Goal: Answer question/provide support

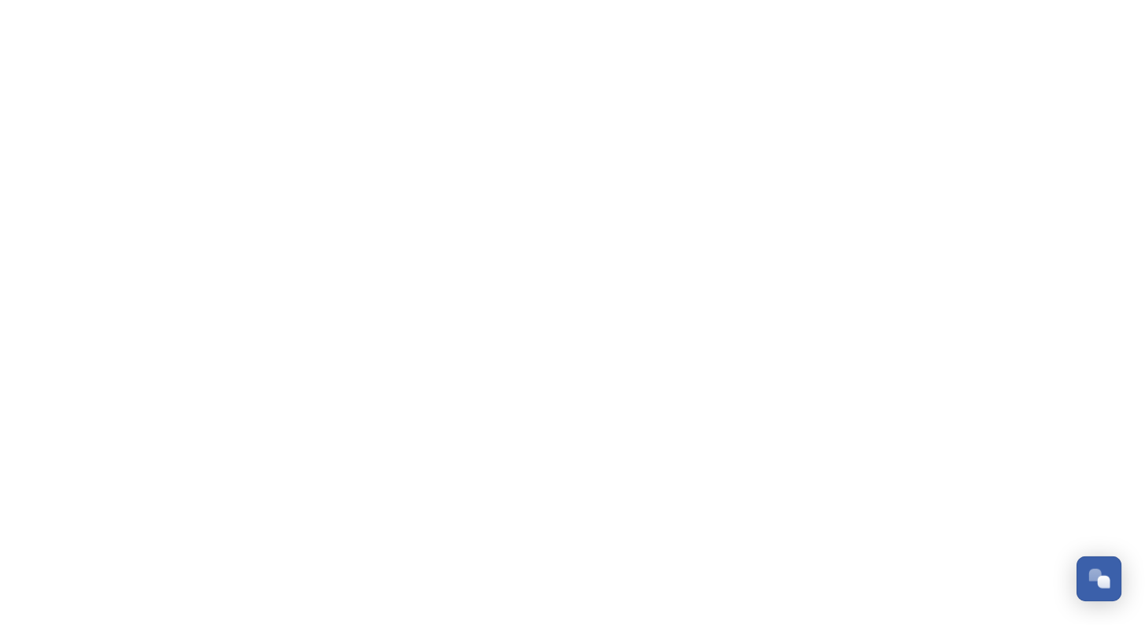
scroll to position [2388, 0]
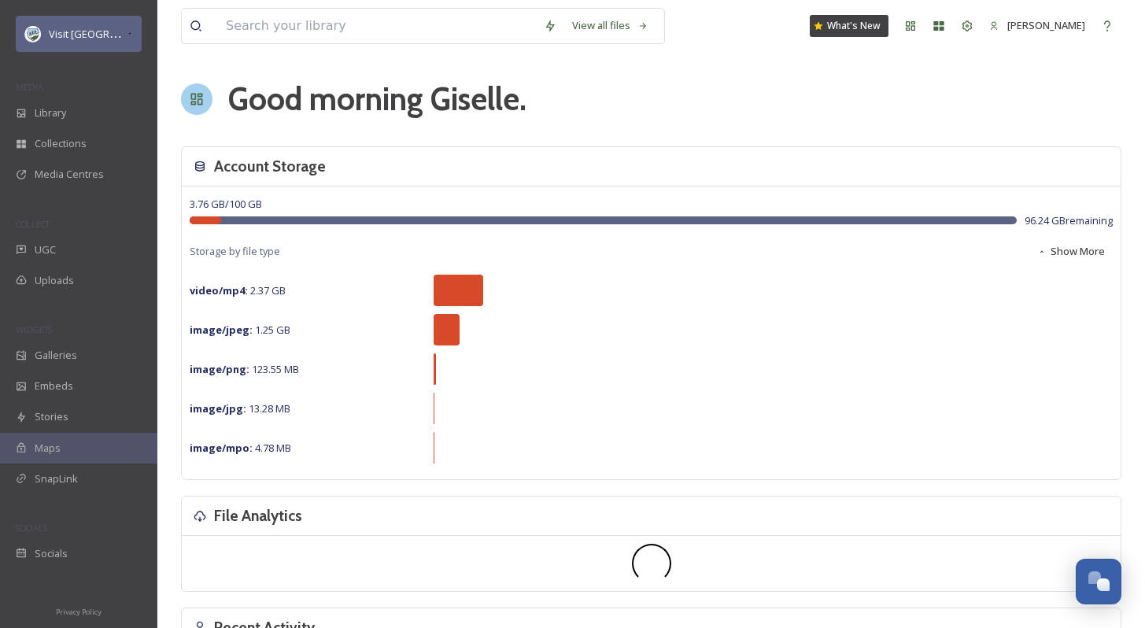
click at [80, 21] on div "Visit [GEOGRAPHIC_DATA] Parks" at bounding box center [79, 34] width 126 height 36
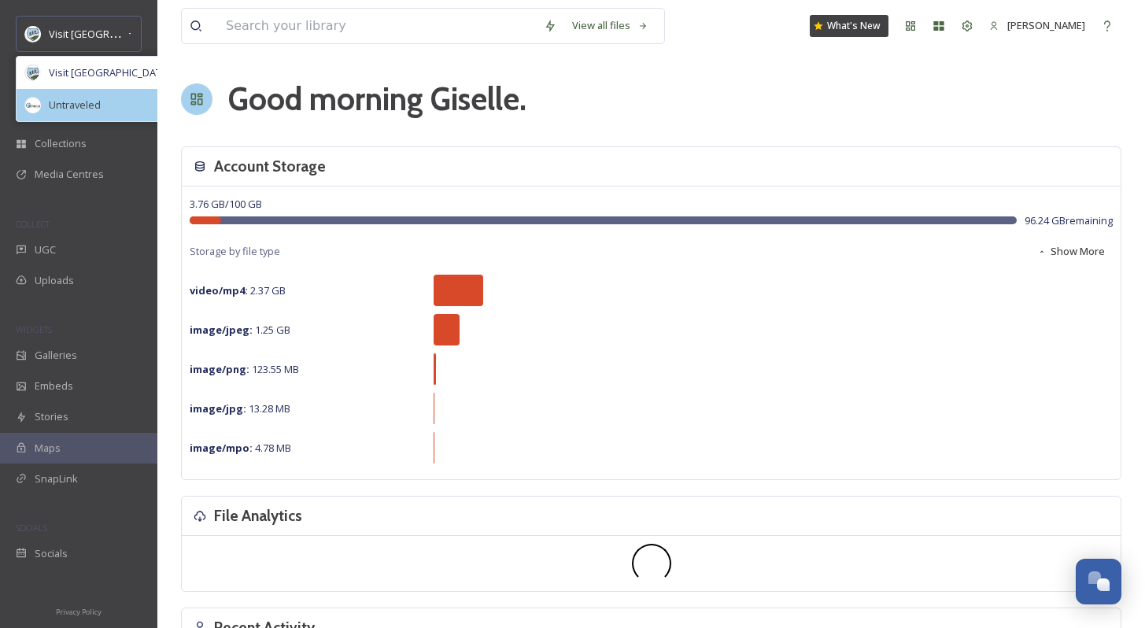
click at [97, 116] on div "Untraveled" at bounding box center [112, 105] width 191 height 32
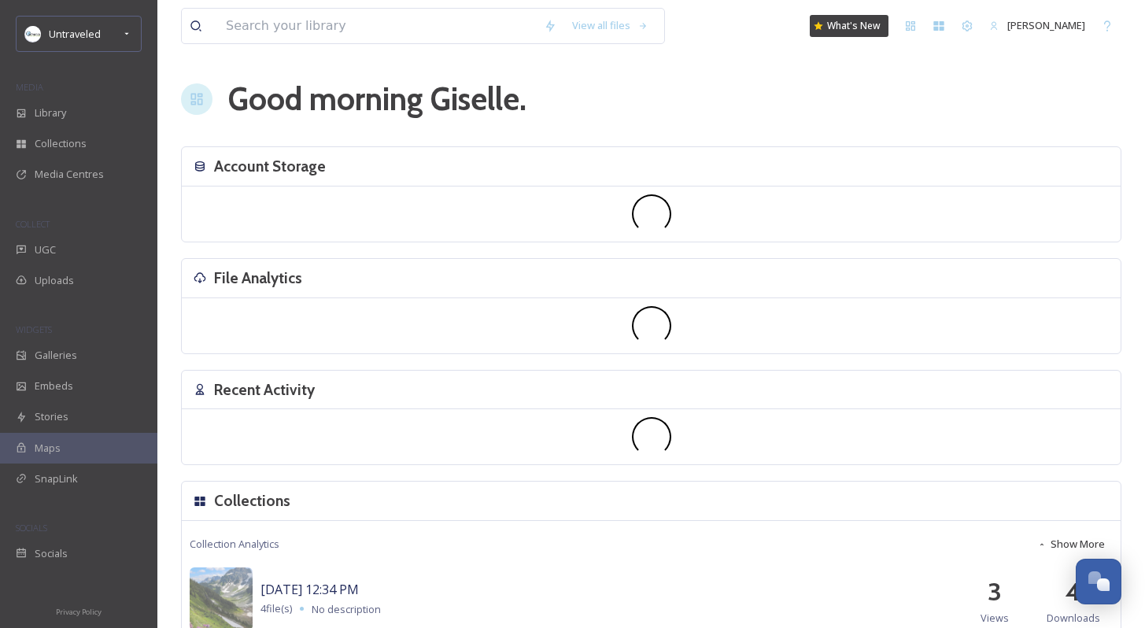
click at [68, 220] on div "COLLECT" at bounding box center [78, 224] width 157 height 20
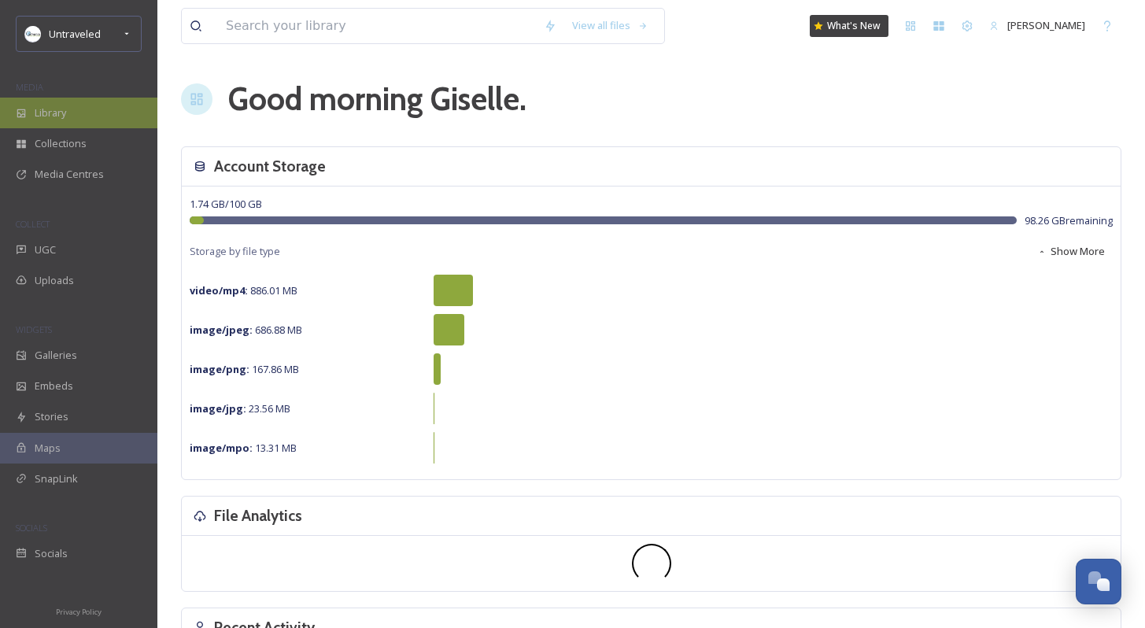
click at [76, 109] on div "Library" at bounding box center [78, 113] width 157 height 31
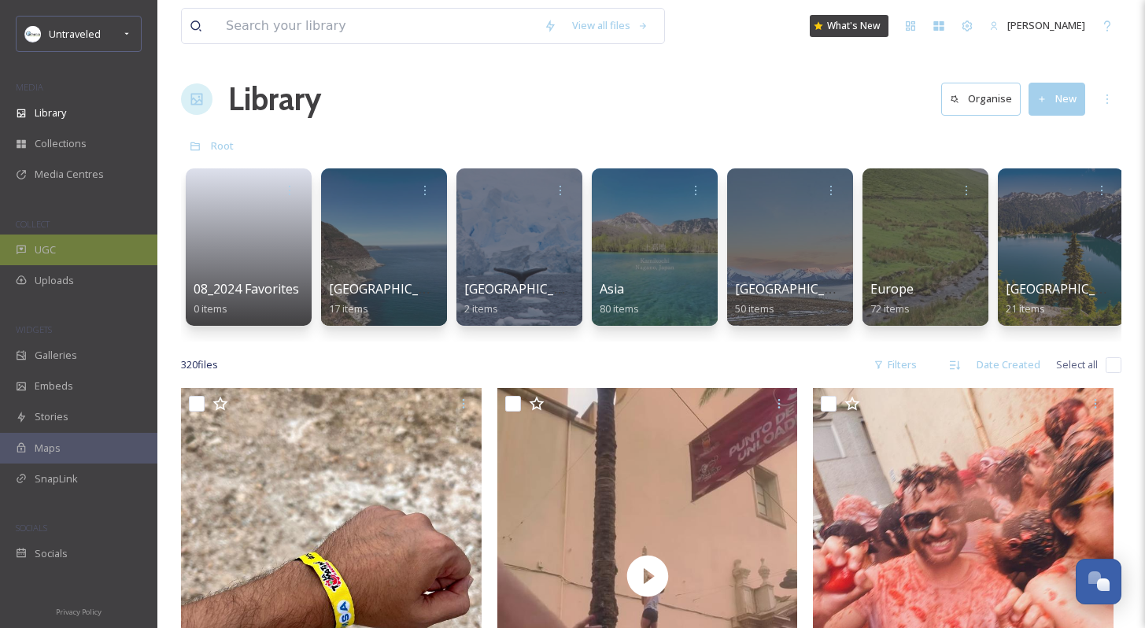
click at [50, 249] on span "UGC" at bounding box center [45, 249] width 21 height 15
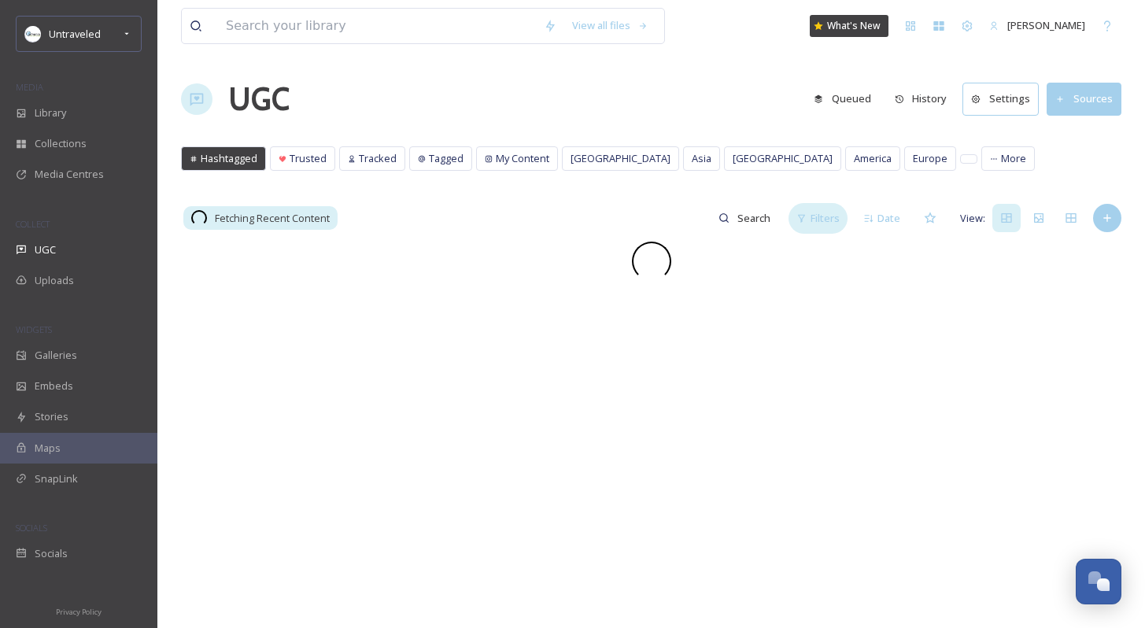
click at [818, 220] on span "Filters" at bounding box center [825, 218] width 29 height 15
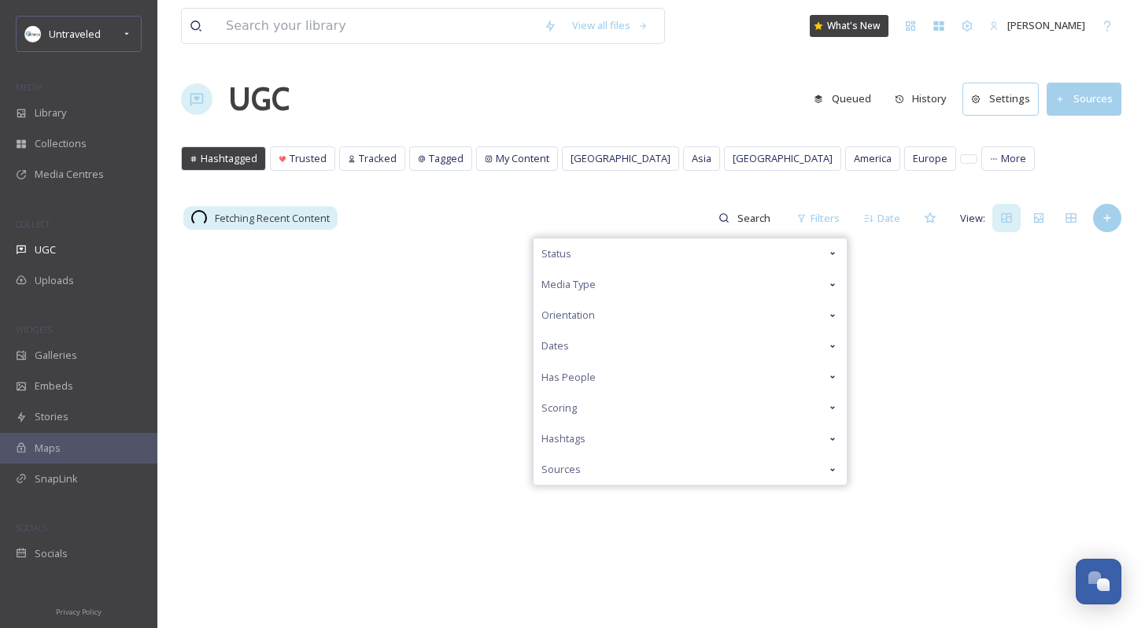
click at [782, 256] on div "Status" at bounding box center [690, 254] width 313 height 31
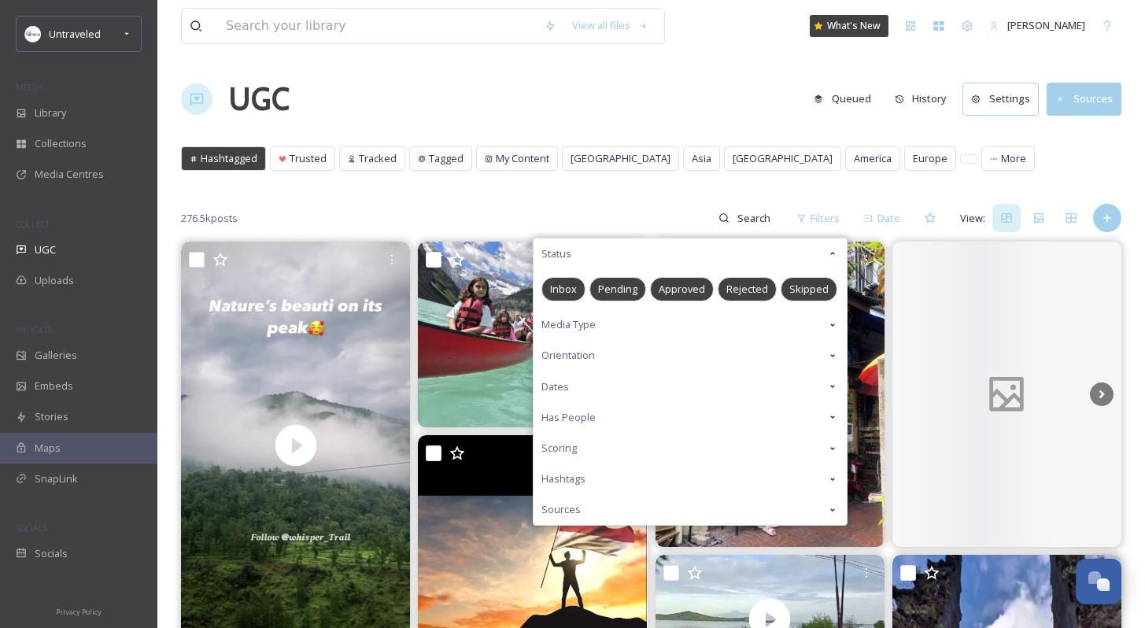
click at [627, 288] on span "Pending" at bounding box center [617, 289] width 39 height 15
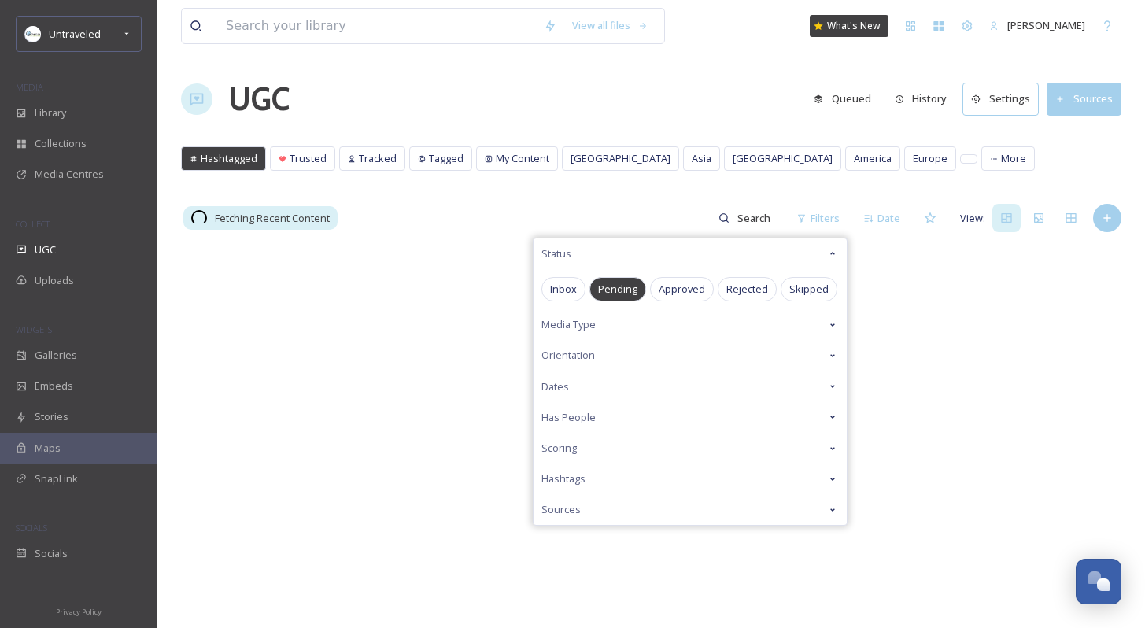
click at [612, 205] on div "Fetching Recent Content Filters Status Inbox Pending Approved Rejected Skipped …" at bounding box center [651, 217] width 941 height 31
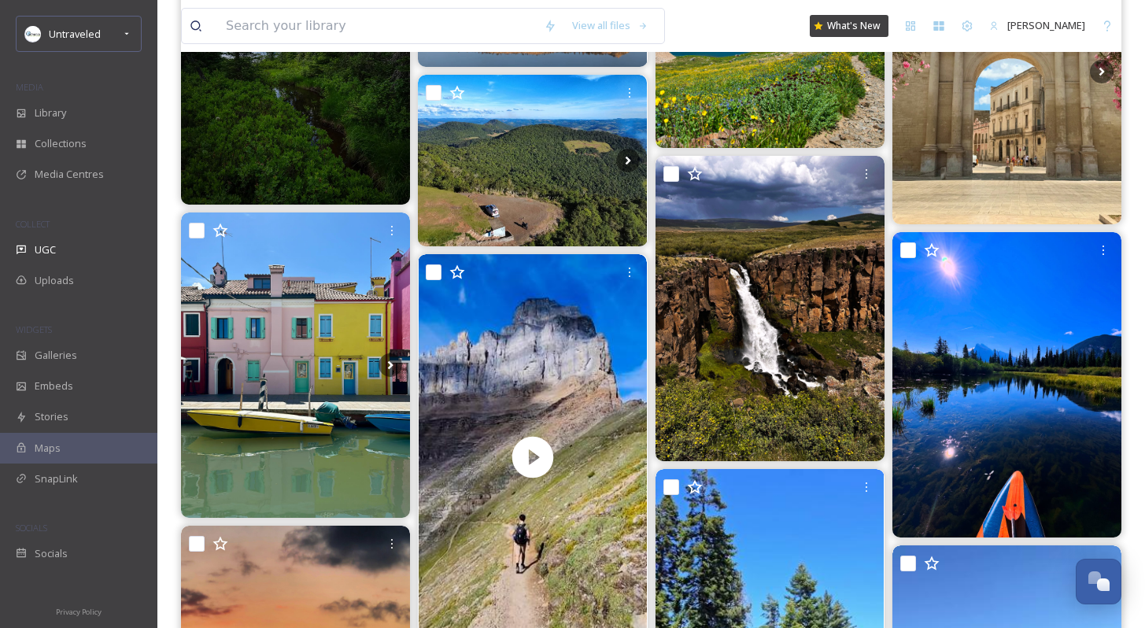
scroll to position [413, 0]
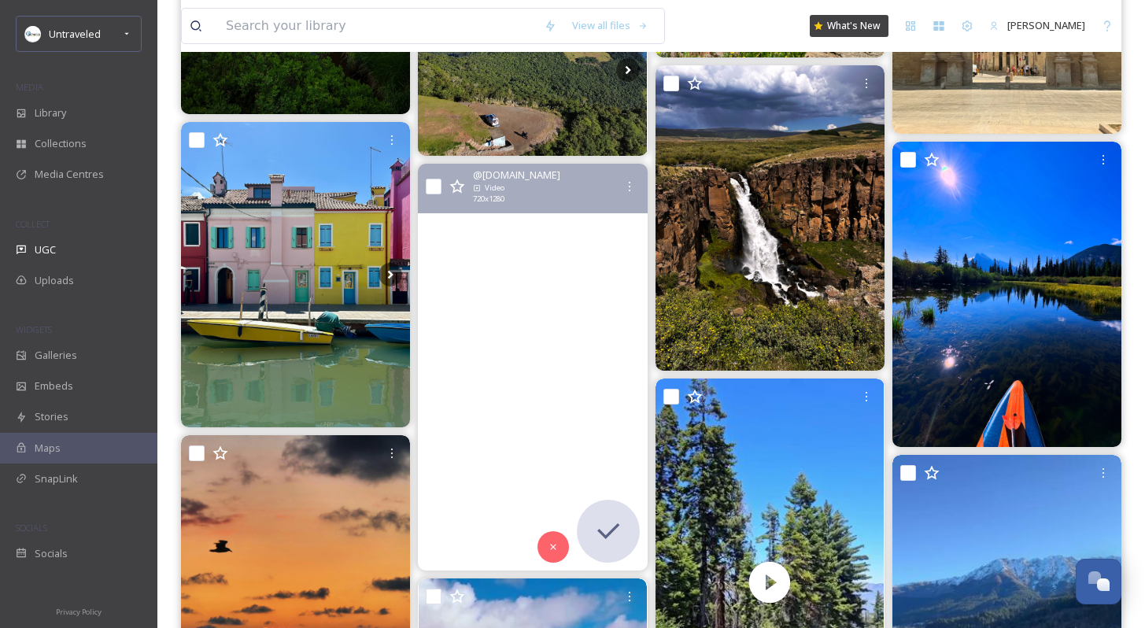
click at [572, 273] on video "The magical entrances of mountain passes. These giant peaks towering right abov…" at bounding box center [532, 367] width 229 height 407
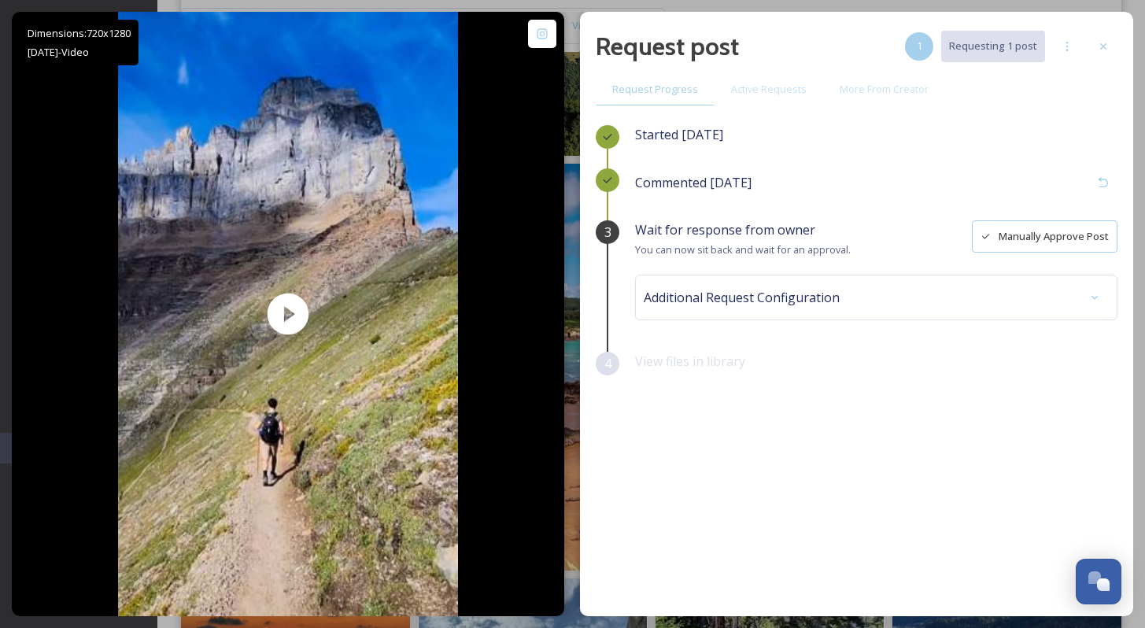
click at [1077, 242] on button "Manually Approve Post" at bounding box center [1045, 236] width 146 height 32
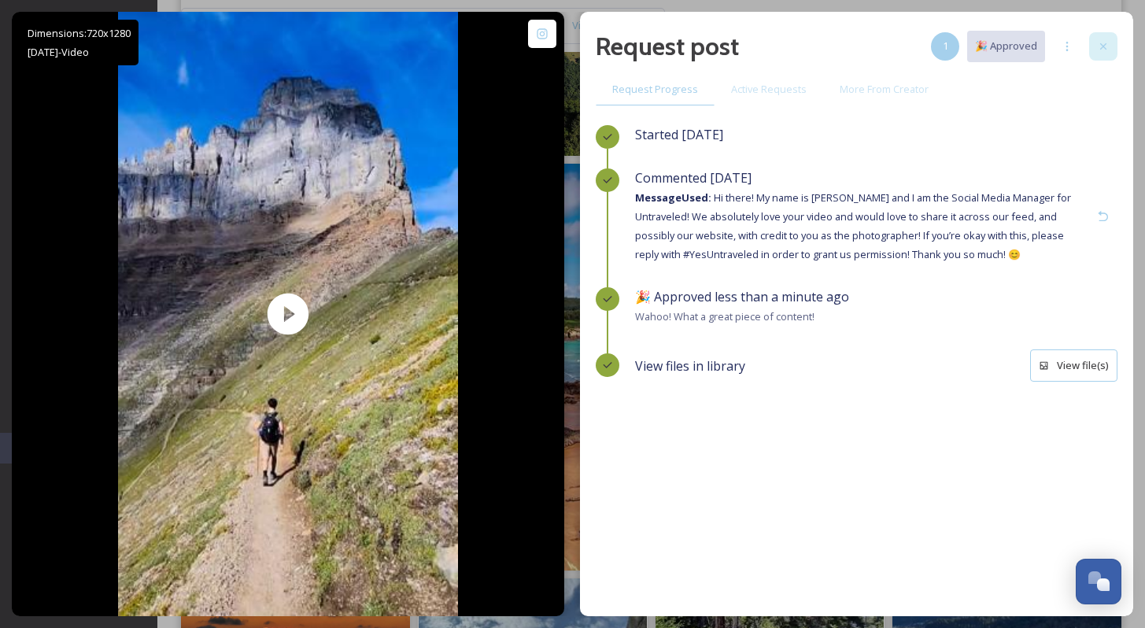
click at [1092, 44] on div at bounding box center [1104, 46] width 28 height 28
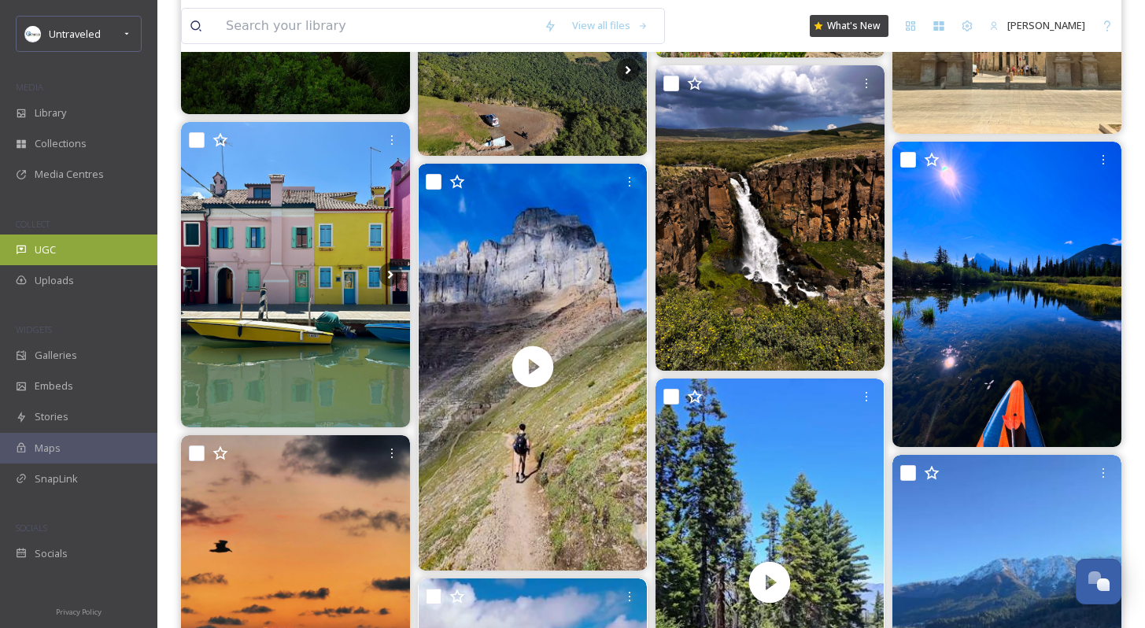
click at [65, 239] on div "UGC" at bounding box center [78, 250] width 157 height 31
